Goal: Transaction & Acquisition: Book appointment/travel/reservation

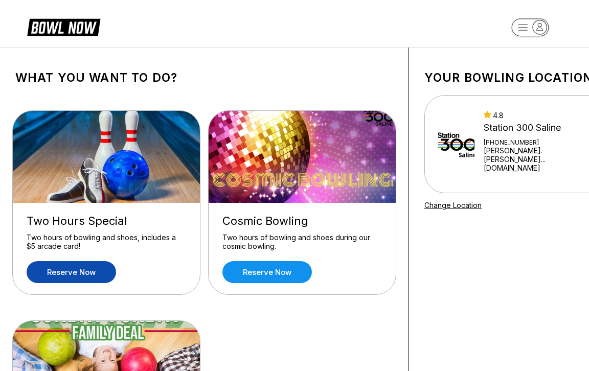
click at [74, 275] on link "Reserve now" at bounding box center [71, 272] width 89 height 22
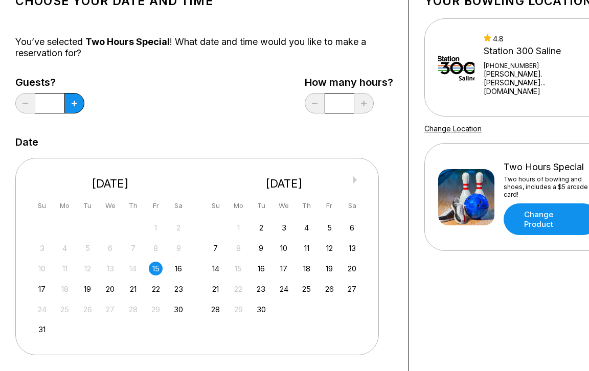
scroll to position [85, 0]
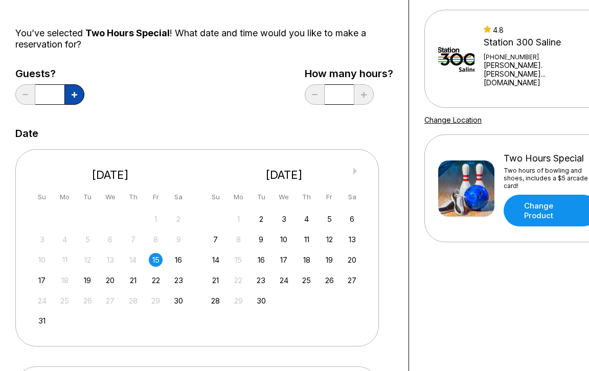
click at [73, 93] on icon at bounding box center [75, 95] width 6 height 6
type input "*"
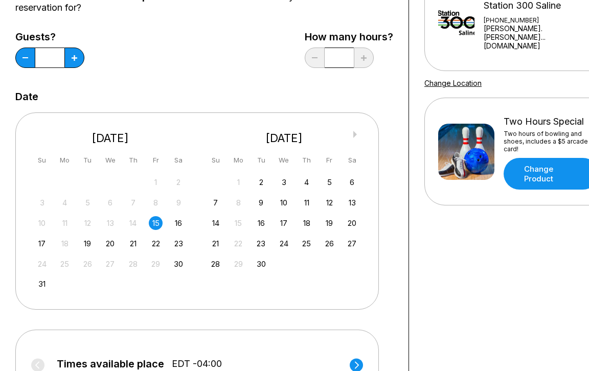
scroll to position [269, 0]
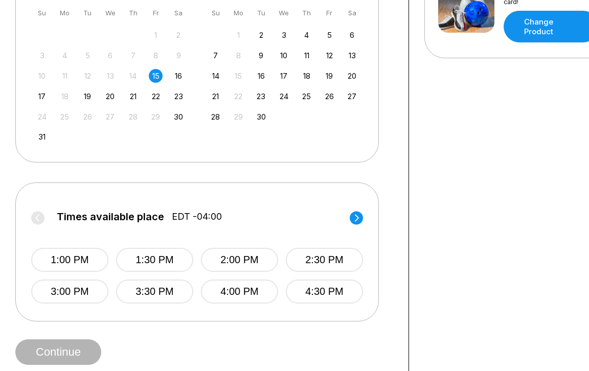
click at [354, 217] on circle at bounding box center [355, 217] width 13 height 13
click at [358, 219] on label "Times available place EDT -04:00" at bounding box center [197, 219] width 332 height 16
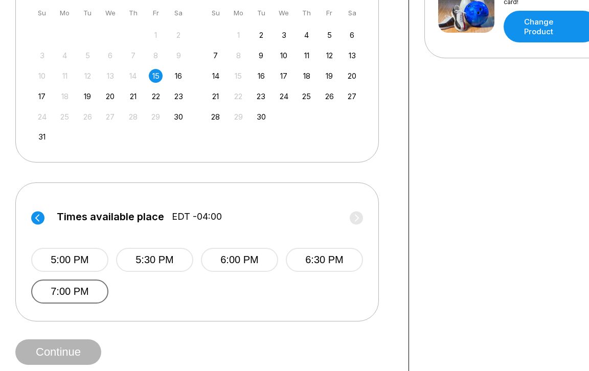
click at [70, 290] on button "7:00 PM" at bounding box center [69, 291] width 77 height 24
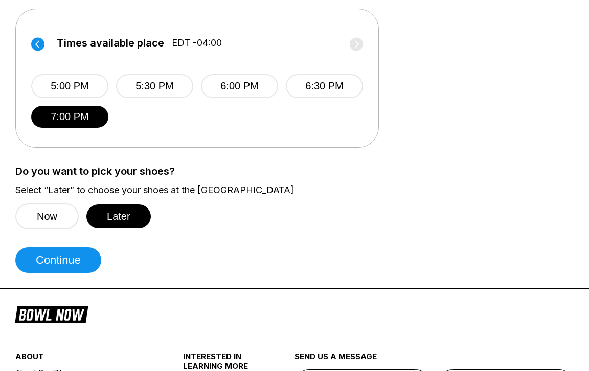
scroll to position [455, 0]
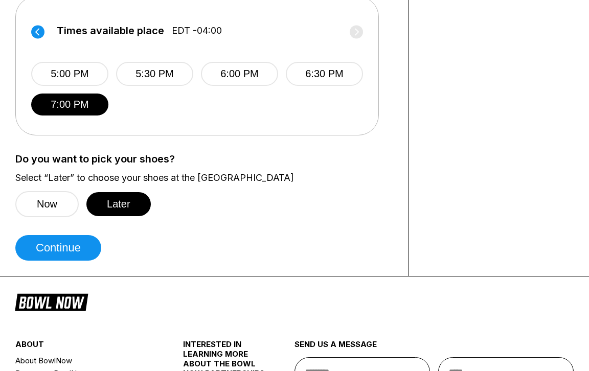
click at [308, 191] on div "Now Later" at bounding box center [196, 204] width 363 height 26
click at [310, 183] on div "Do you want to pick your shoes? Select “Later” to choose your shoes at the [GEO…" at bounding box center [204, 185] width 378 height 64
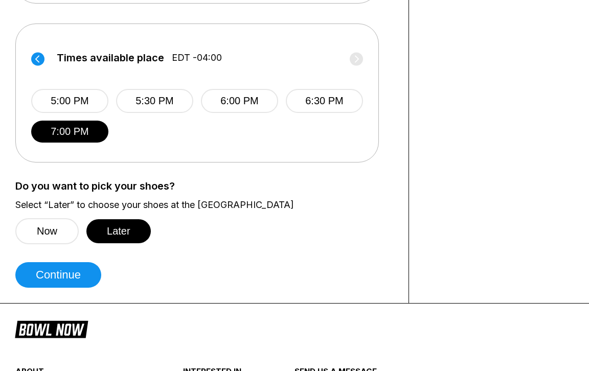
scroll to position [475, 0]
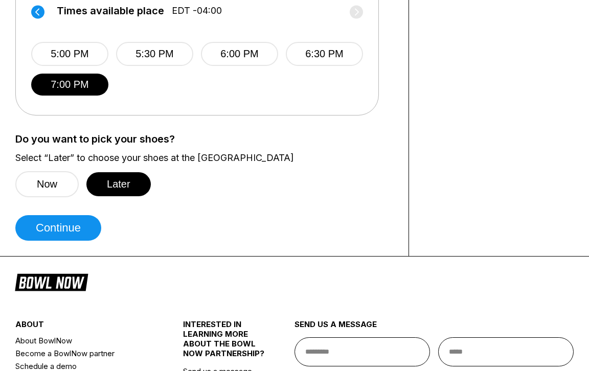
click at [356, 169] on div "Do you want to pick your shoes? Select “Later” to choose your shoes at the [GEO…" at bounding box center [204, 165] width 378 height 64
